Goal: Task Accomplishment & Management: Manage account settings

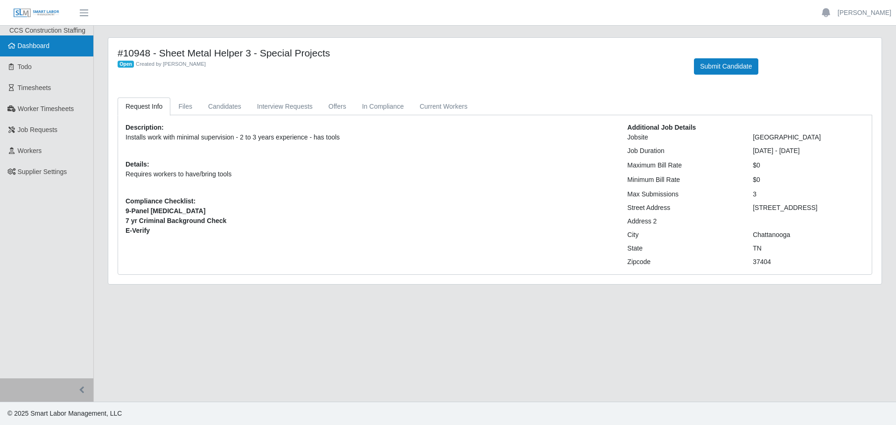
click at [42, 47] on span "Dashboard" at bounding box center [34, 45] width 32 height 7
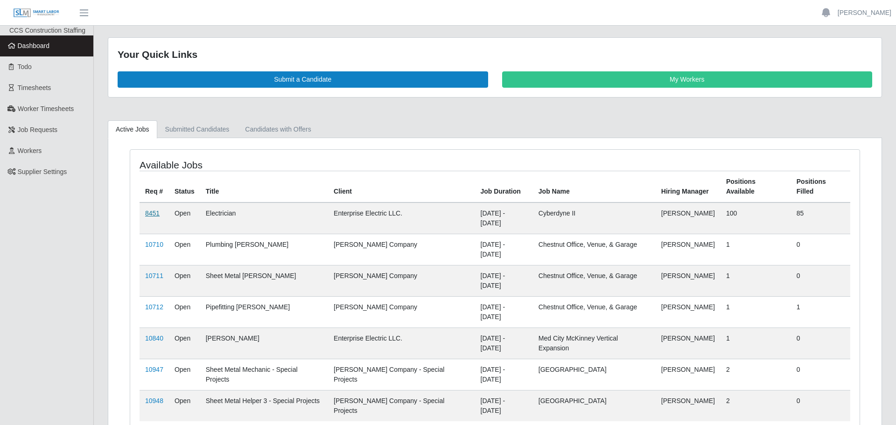
click at [159, 210] on link "8451" at bounding box center [152, 213] width 14 height 7
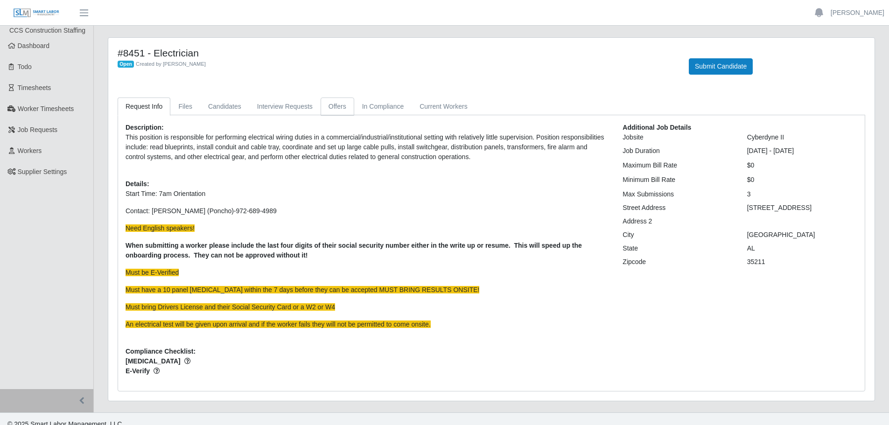
click at [334, 99] on link "Offers" at bounding box center [338, 107] width 34 height 18
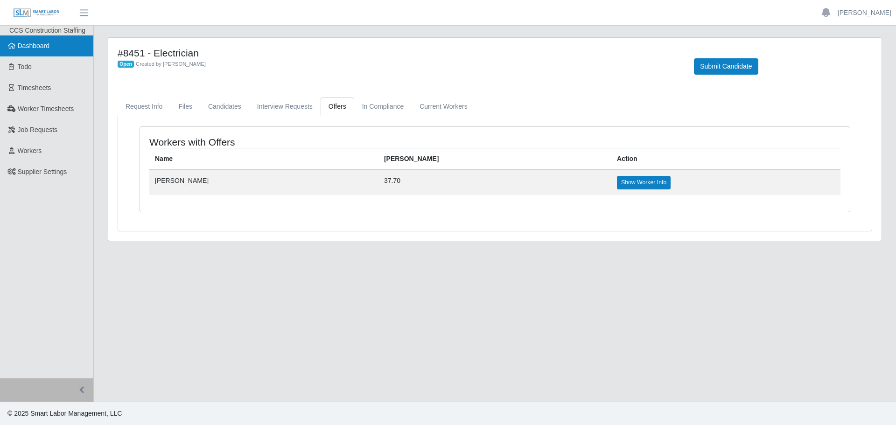
click at [44, 44] on span "Dashboard" at bounding box center [34, 45] width 32 height 7
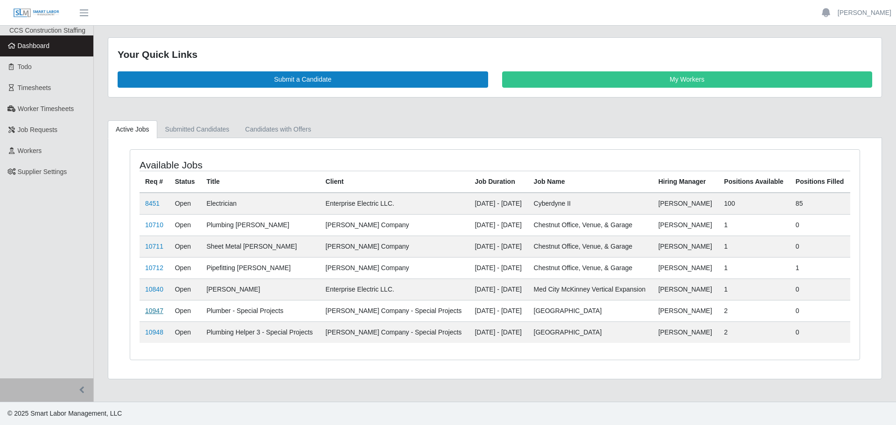
click at [154, 308] on link "10947" at bounding box center [154, 310] width 18 height 7
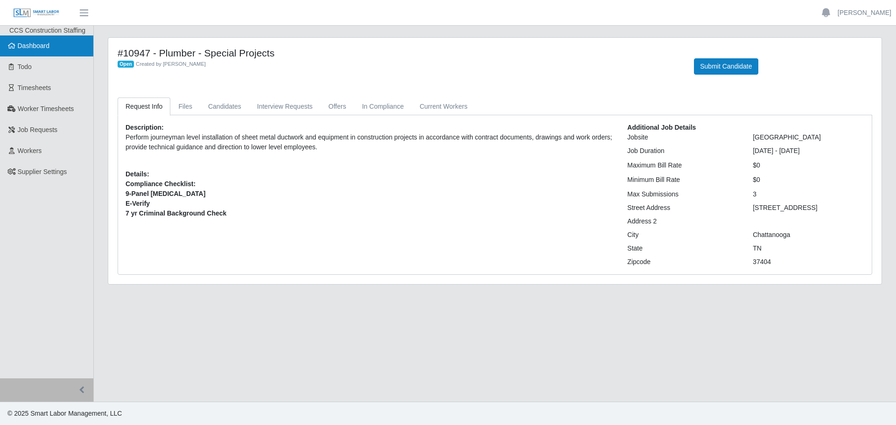
click at [31, 49] on span "Dashboard" at bounding box center [34, 45] width 32 height 7
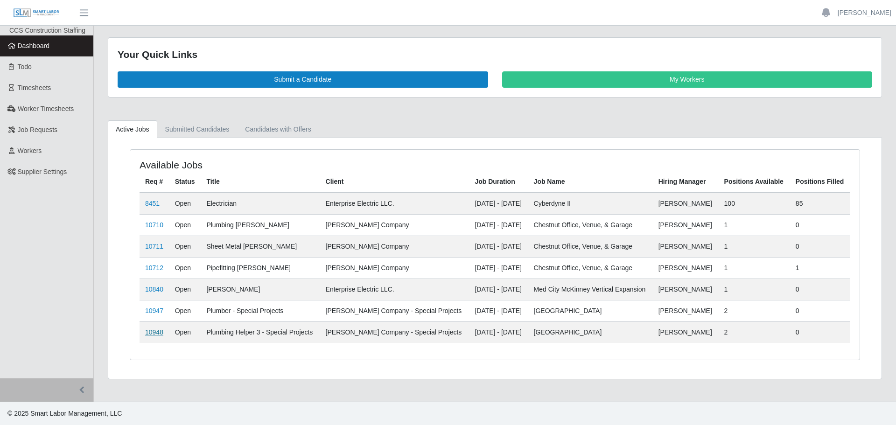
click at [158, 333] on link "10948" at bounding box center [154, 332] width 18 height 7
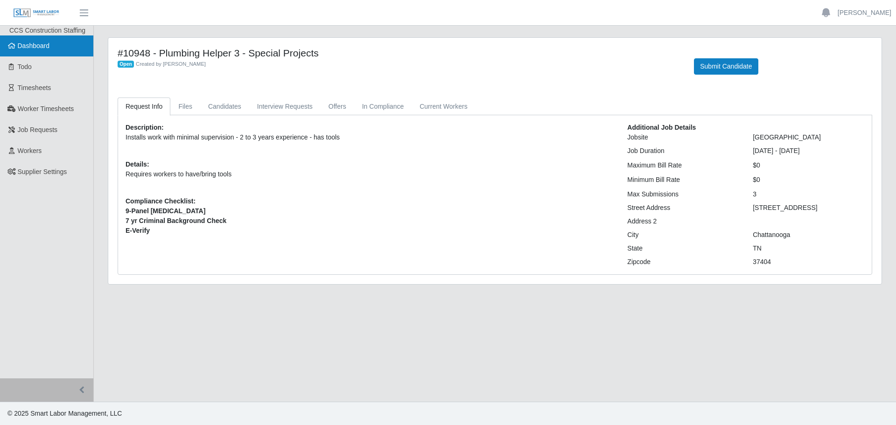
click at [49, 39] on link "Dashboard" at bounding box center [46, 45] width 93 height 21
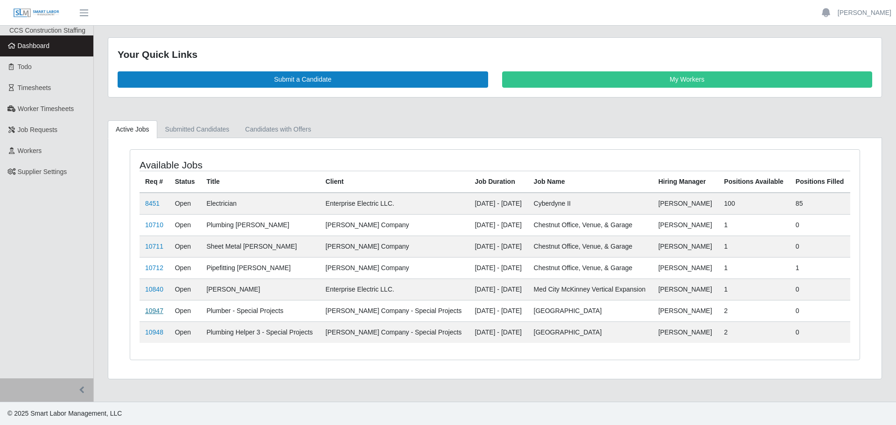
click at [148, 312] on link "10947" at bounding box center [154, 310] width 18 height 7
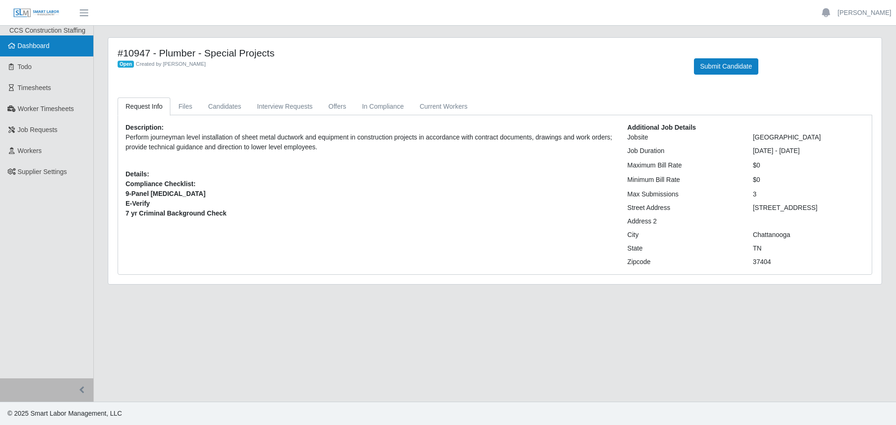
click at [39, 50] on link "Dashboard" at bounding box center [46, 45] width 93 height 21
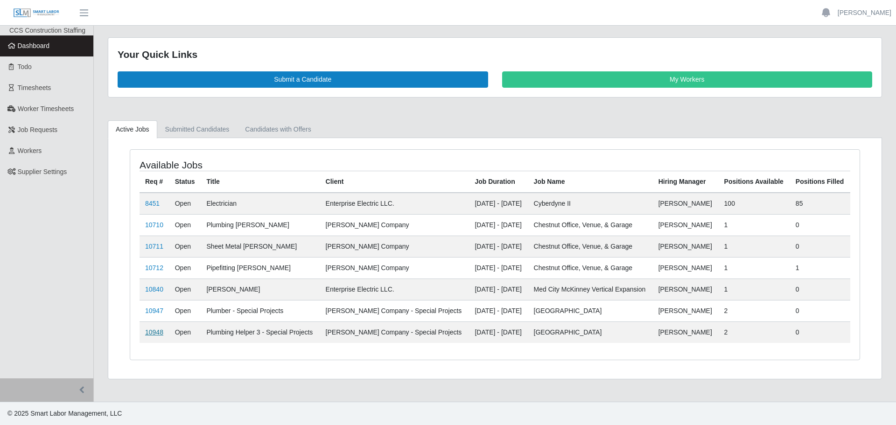
click at [146, 334] on link "10948" at bounding box center [154, 332] width 18 height 7
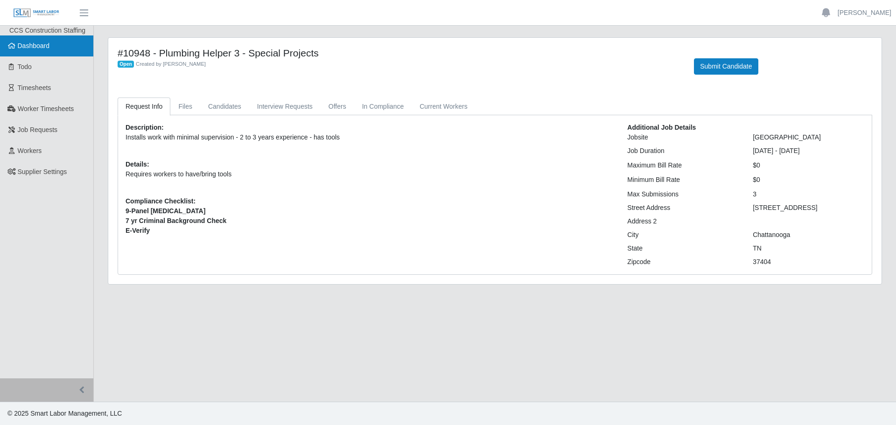
click at [42, 45] on span "Dashboard" at bounding box center [34, 45] width 32 height 7
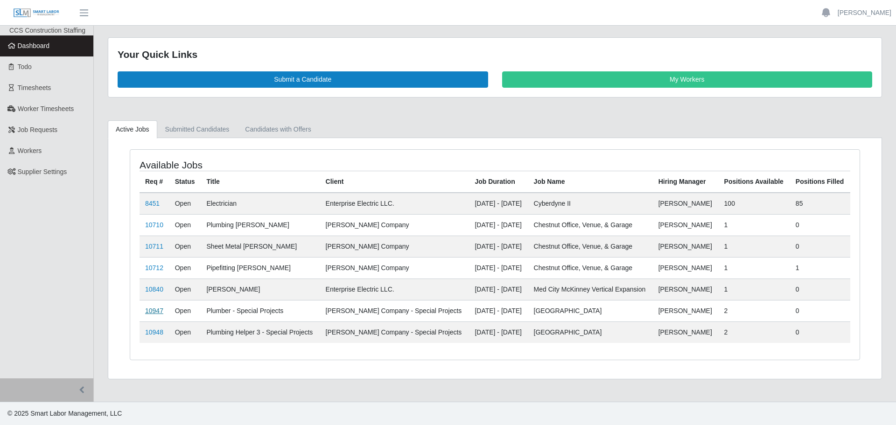
click at [160, 307] on link "10947" at bounding box center [154, 310] width 18 height 7
